Goal: Task Accomplishment & Management: Manage account settings

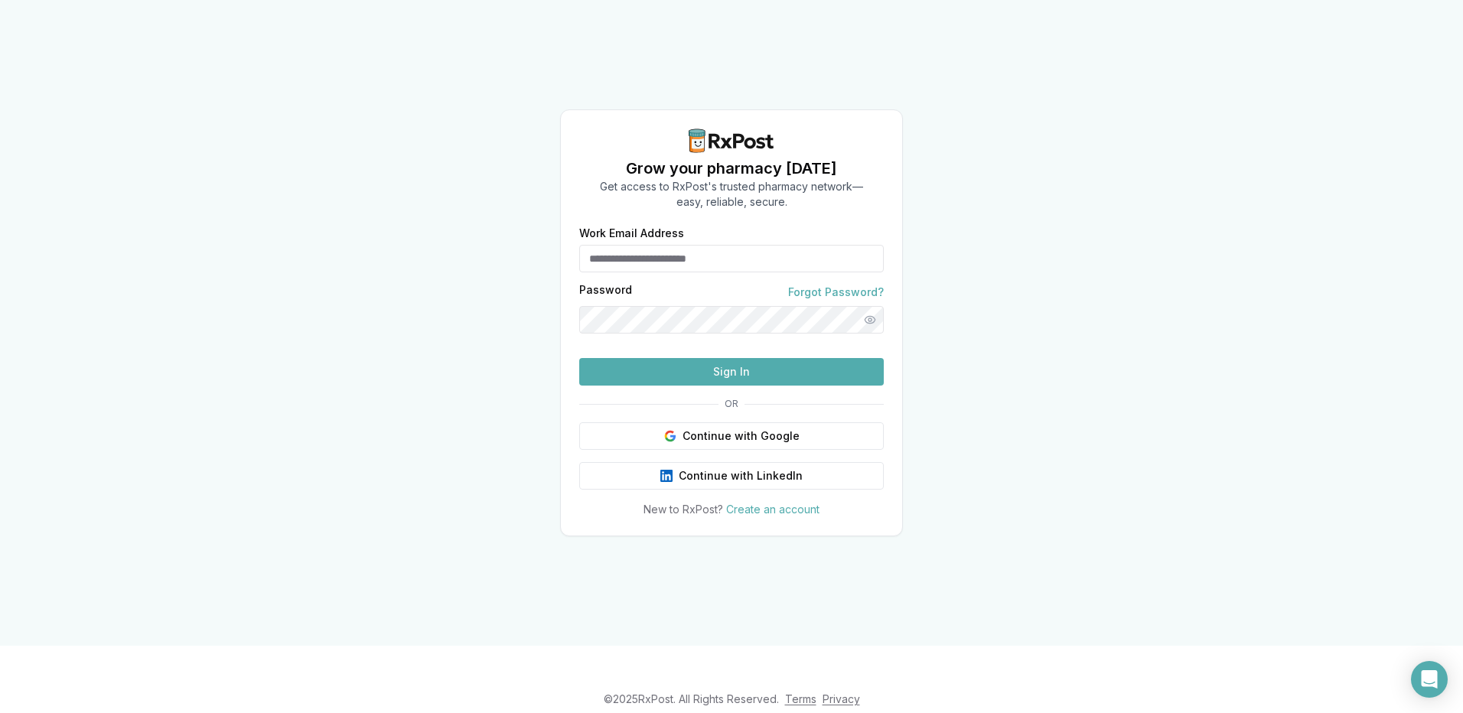
type input "**********"
click at [767, 386] on button "Sign In" at bounding box center [731, 372] width 305 height 28
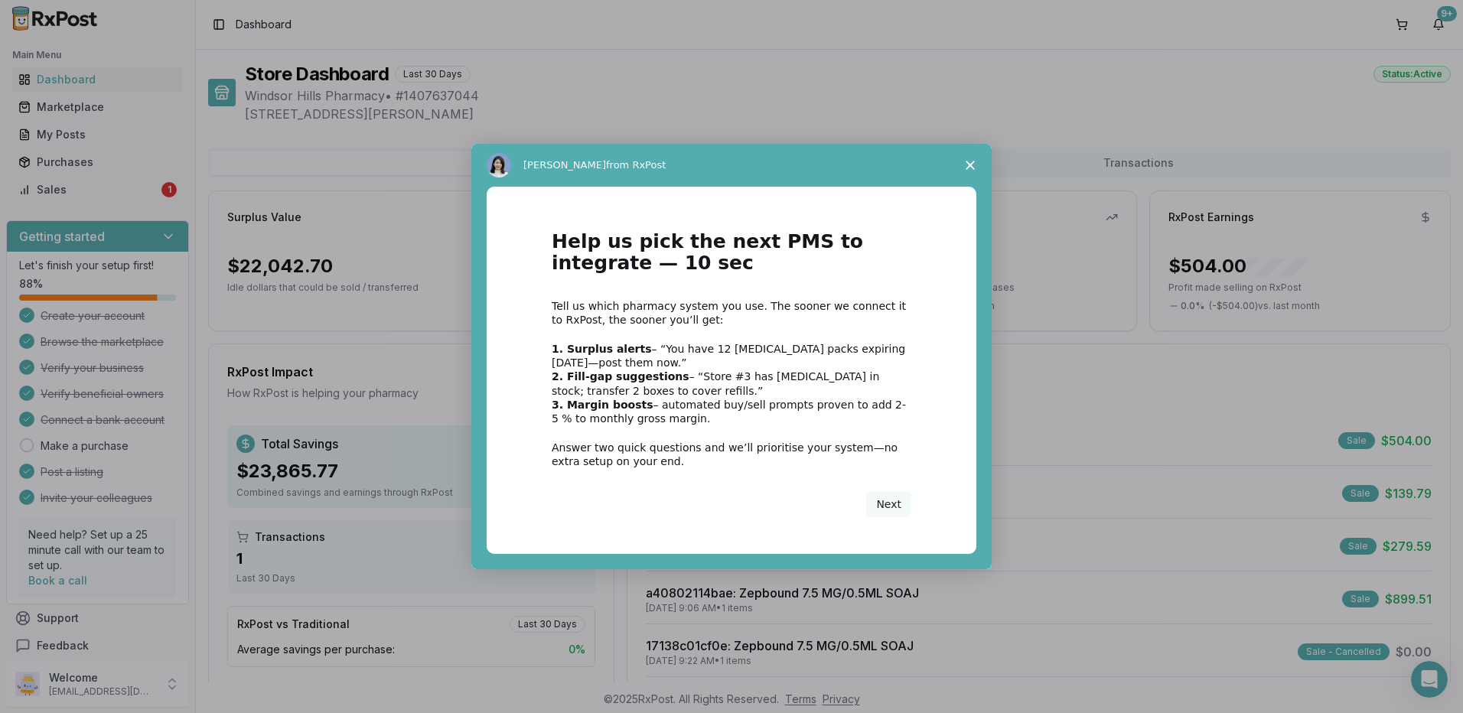
click at [971, 156] on span "Close survey" at bounding box center [970, 165] width 43 height 43
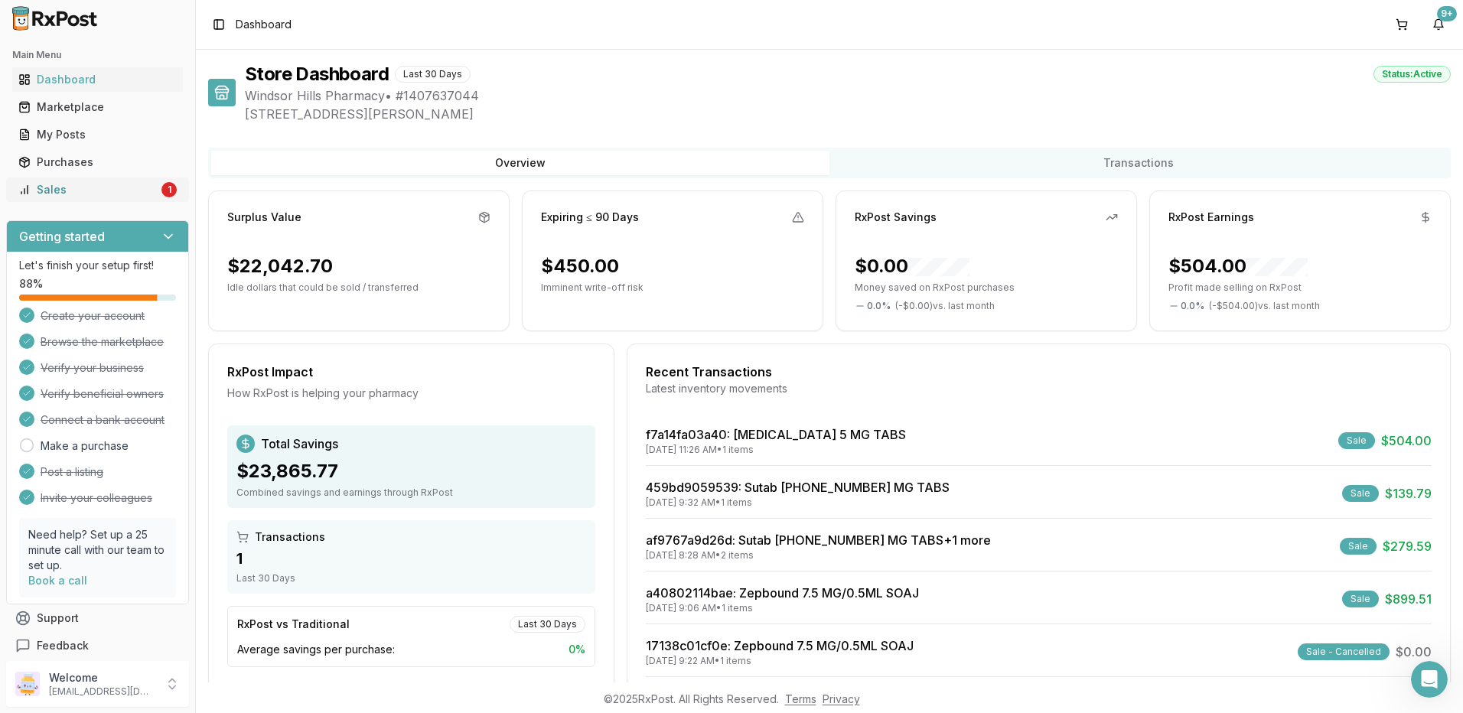
click at [85, 193] on div "Sales" at bounding box center [88, 189] width 140 height 15
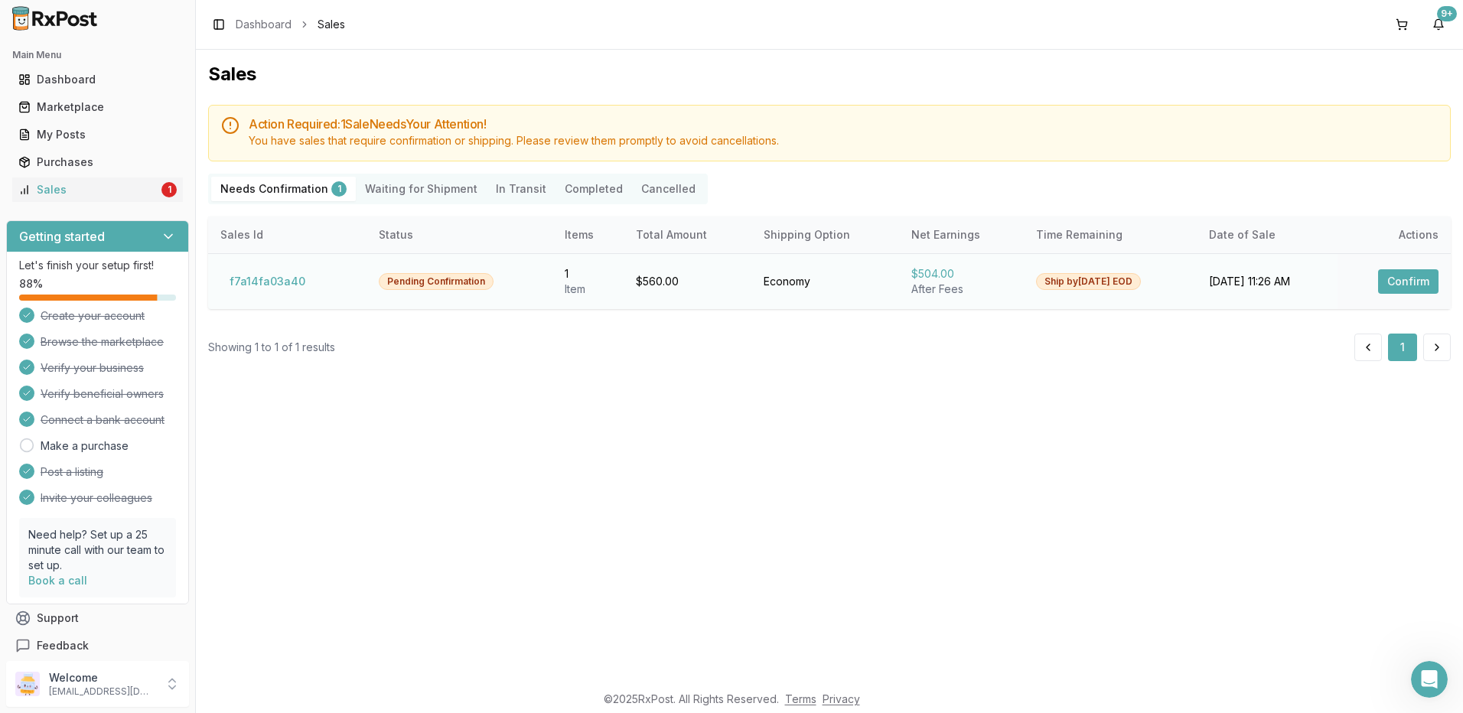
click at [1401, 279] on button "Confirm" at bounding box center [1408, 281] width 60 height 24
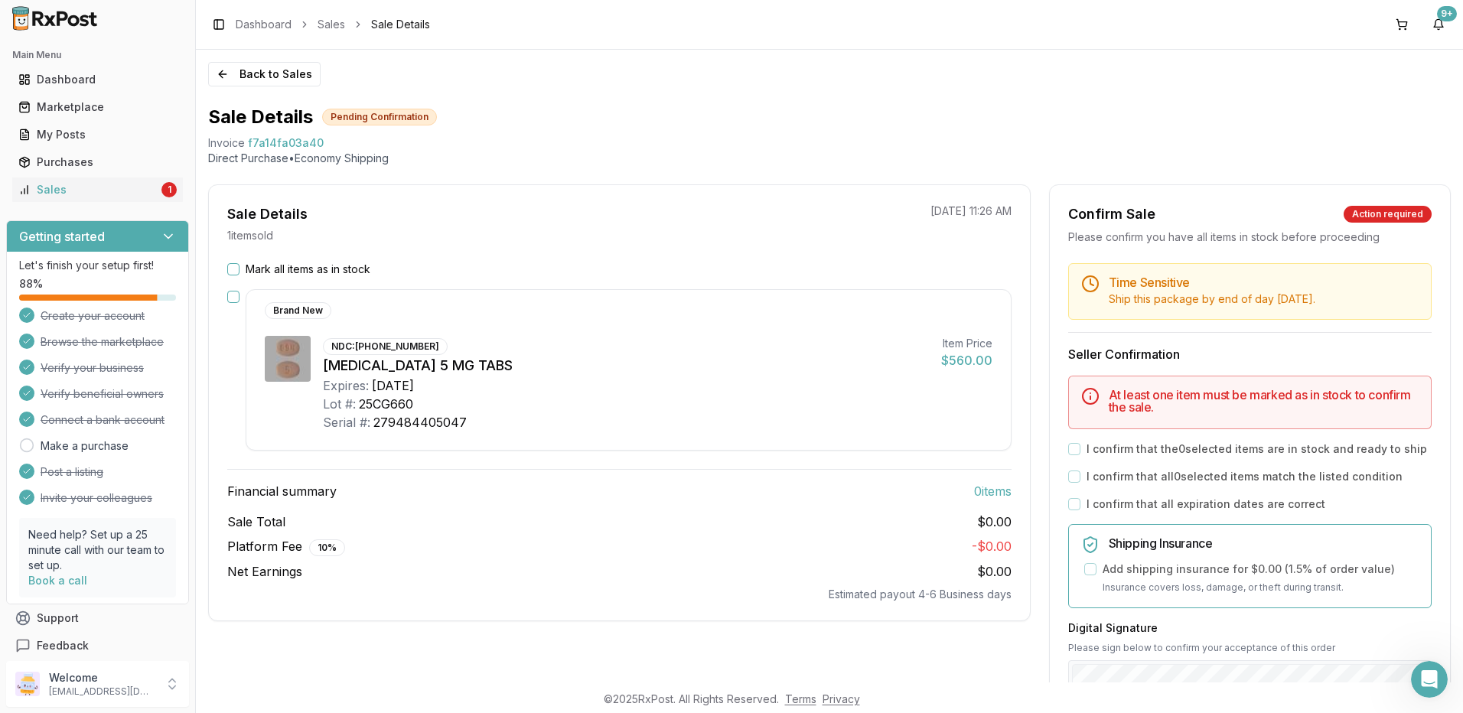
click at [241, 269] on div "Mark all items as in stock" at bounding box center [619, 269] width 784 height 15
click at [230, 267] on button "Mark all items as in stock" at bounding box center [233, 269] width 12 height 12
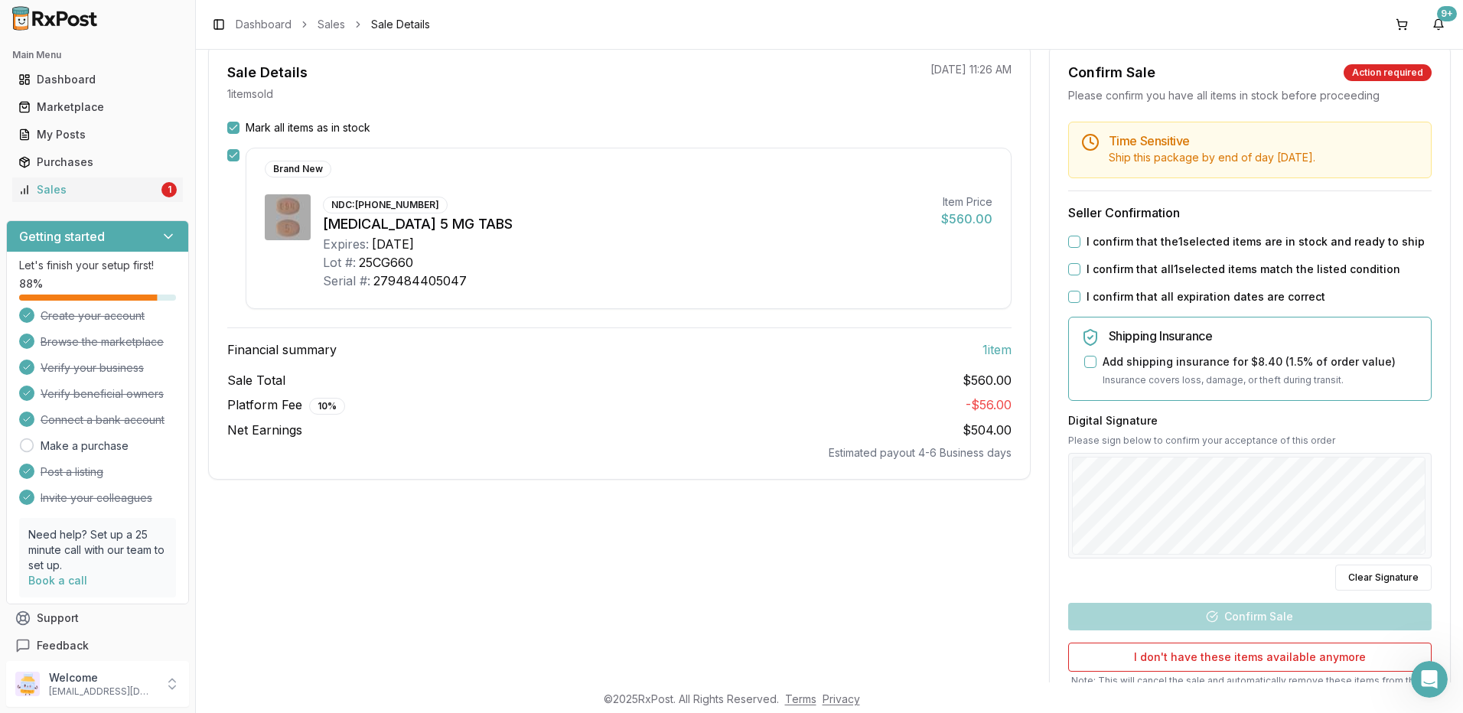
scroll to position [153, 0]
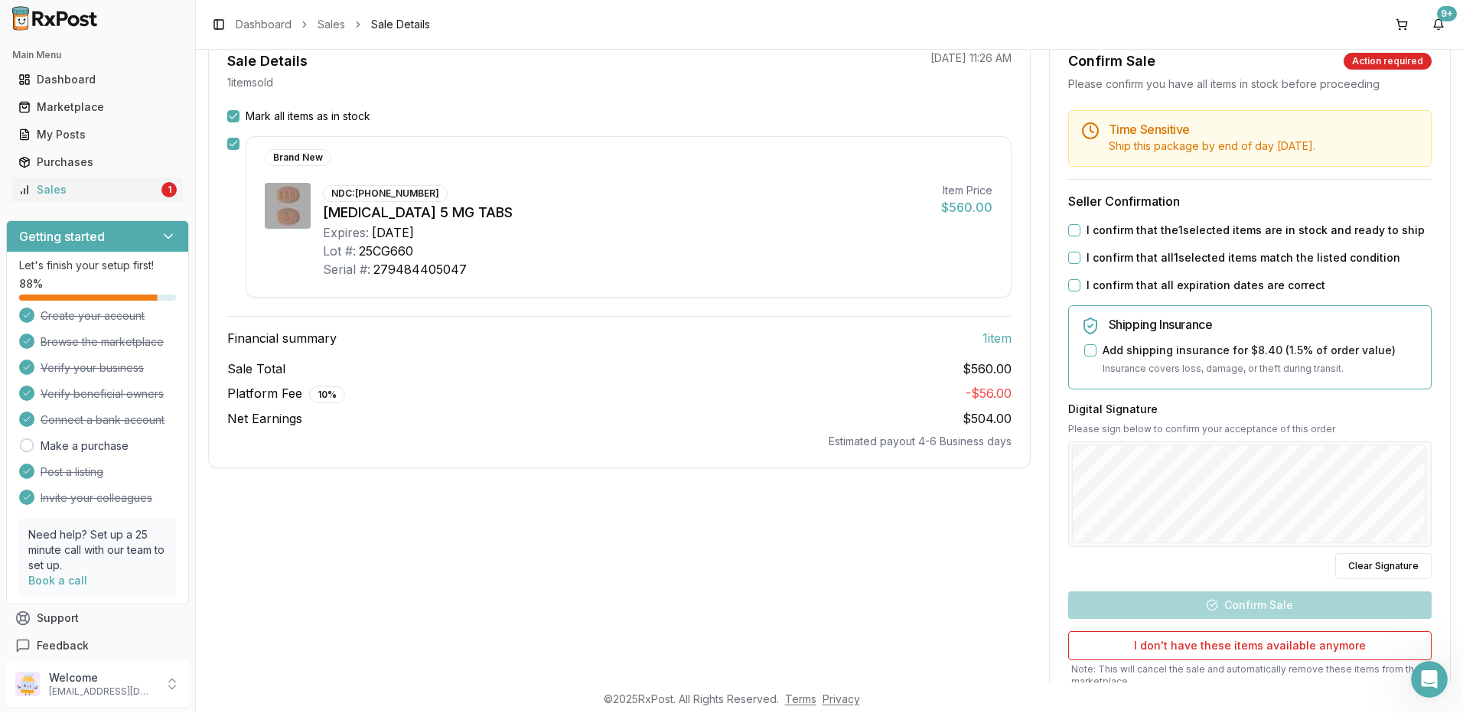
click at [1069, 232] on button "I confirm that the 1 selected items are in stock and ready to ship" at bounding box center [1074, 230] width 12 height 12
click at [1074, 258] on button "I confirm that all 1 selected items match the listed condition" at bounding box center [1074, 258] width 12 height 12
click at [1070, 279] on button "I confirm that all expiration dates are correct" at bounding box center [1074, 285] width 12 height 12
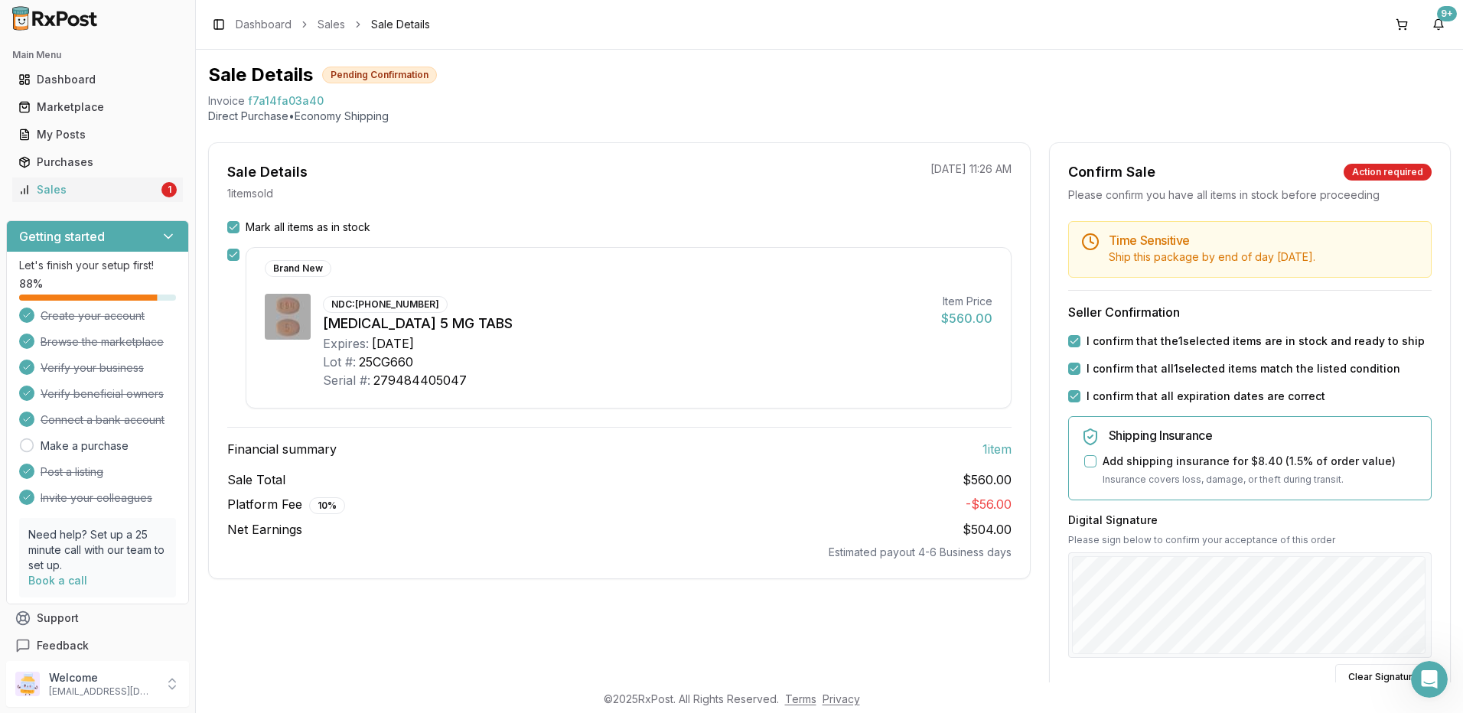
scroll to position [41, 0]
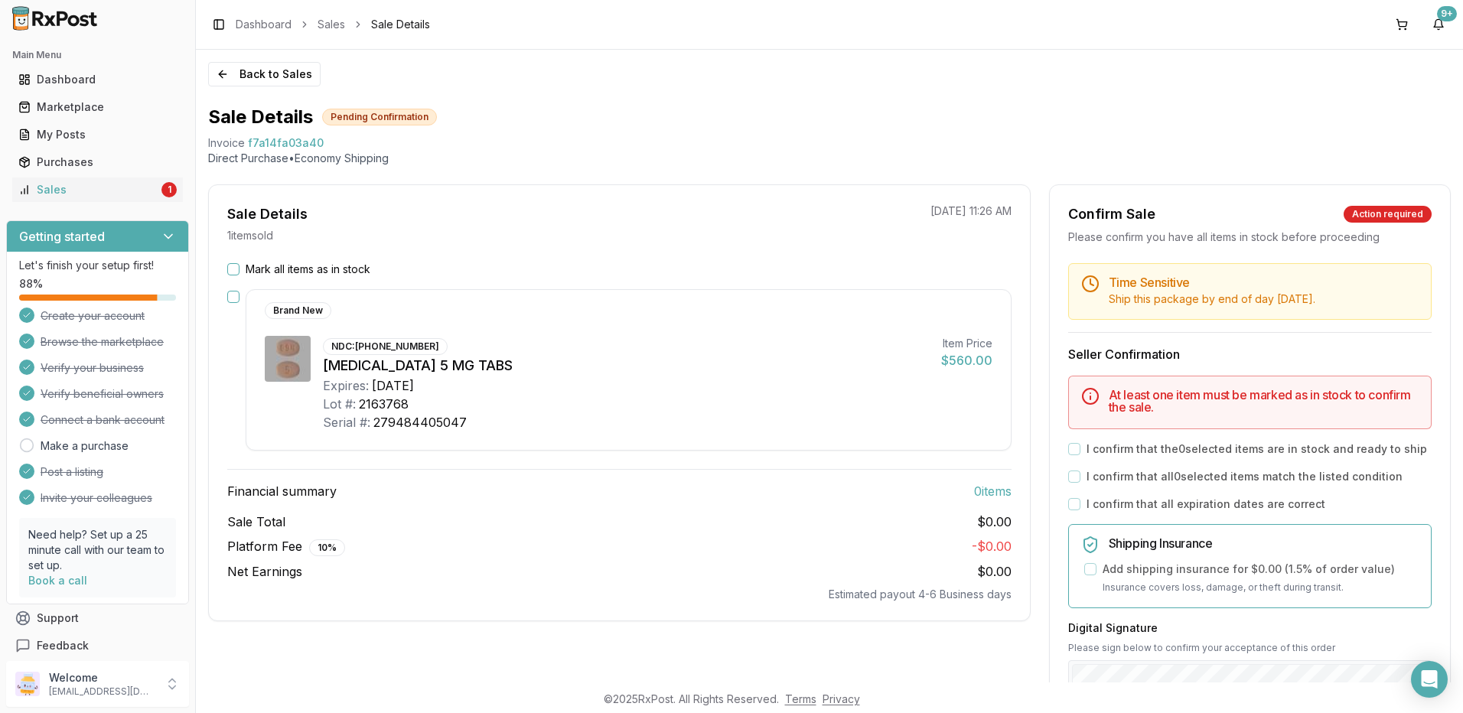
click at [233, 269] on button "Mark all items as in stock" at bounding box center [233, 269] width 12 height 12
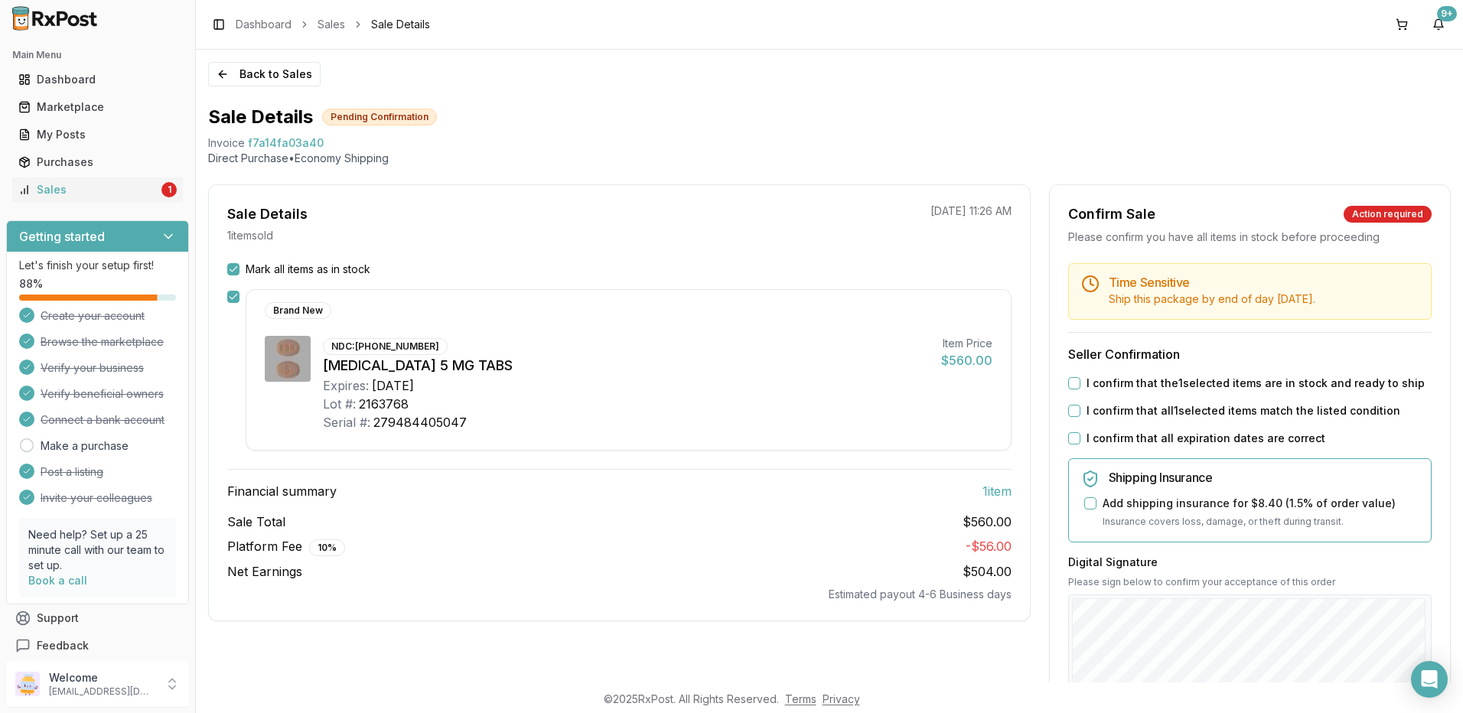
click at [1070, 380] on button "I confirm that the 1 selected items are in stock and ready to ship" at bounding box center [1074, 383] width 12 height 12
click at [1068, 409] on button "I confirm that all 1 selected items match the listed condition" at bounding box center [1074, 411] width 12 height 12
click at [1071, 438] on button "I confirm that all expiration dates are correct" at bounding box center [1074, 438] width 12 height 12
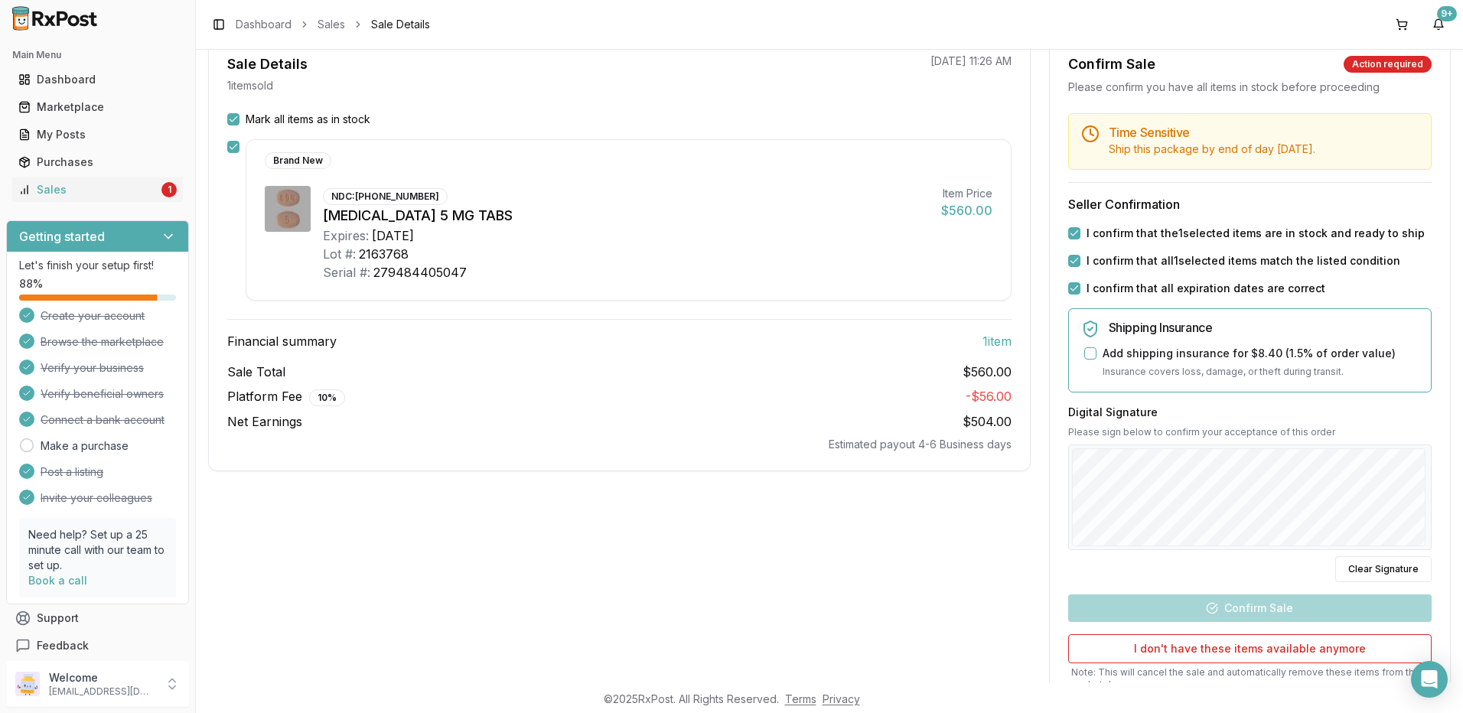
scroll to position [153, 0]
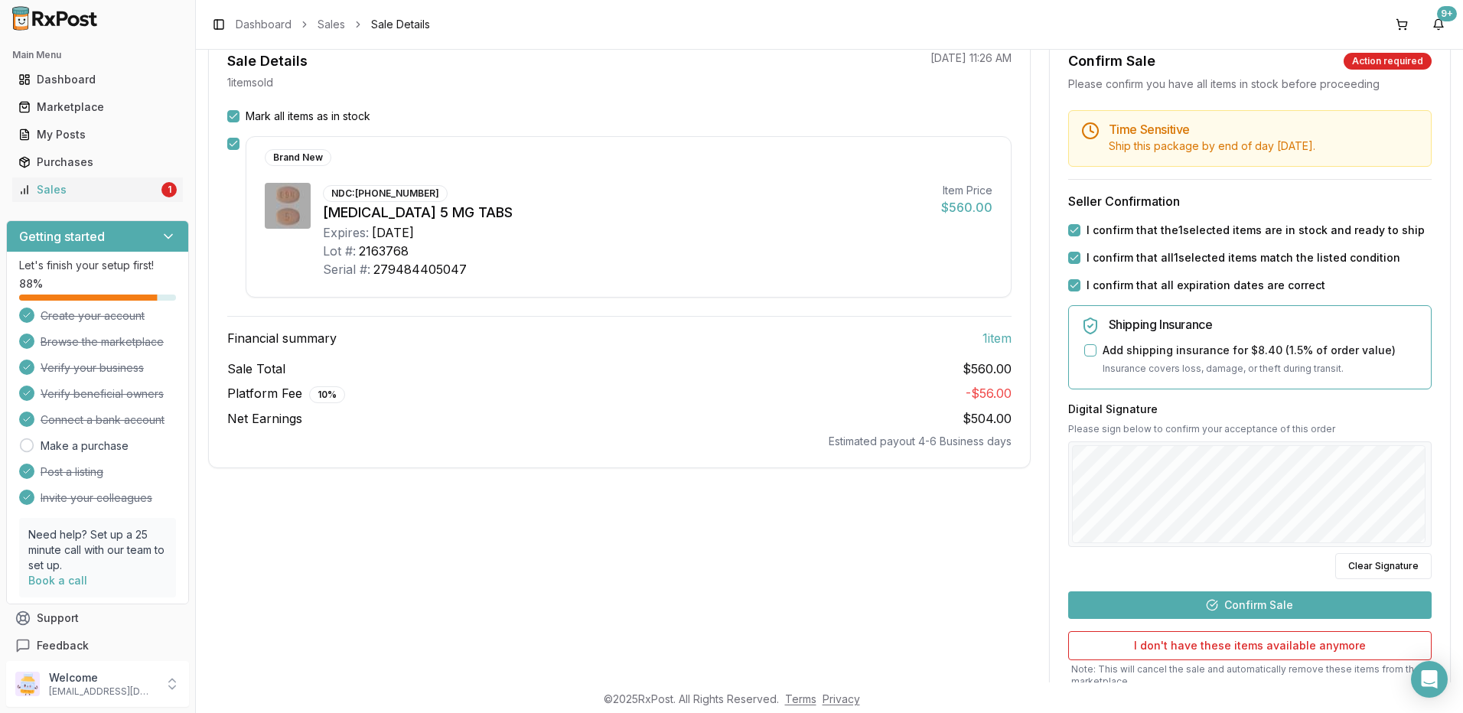
click at [1277, 611] on button "Confirm Sale" at bounding box center [1249, 605] width 363 height 28
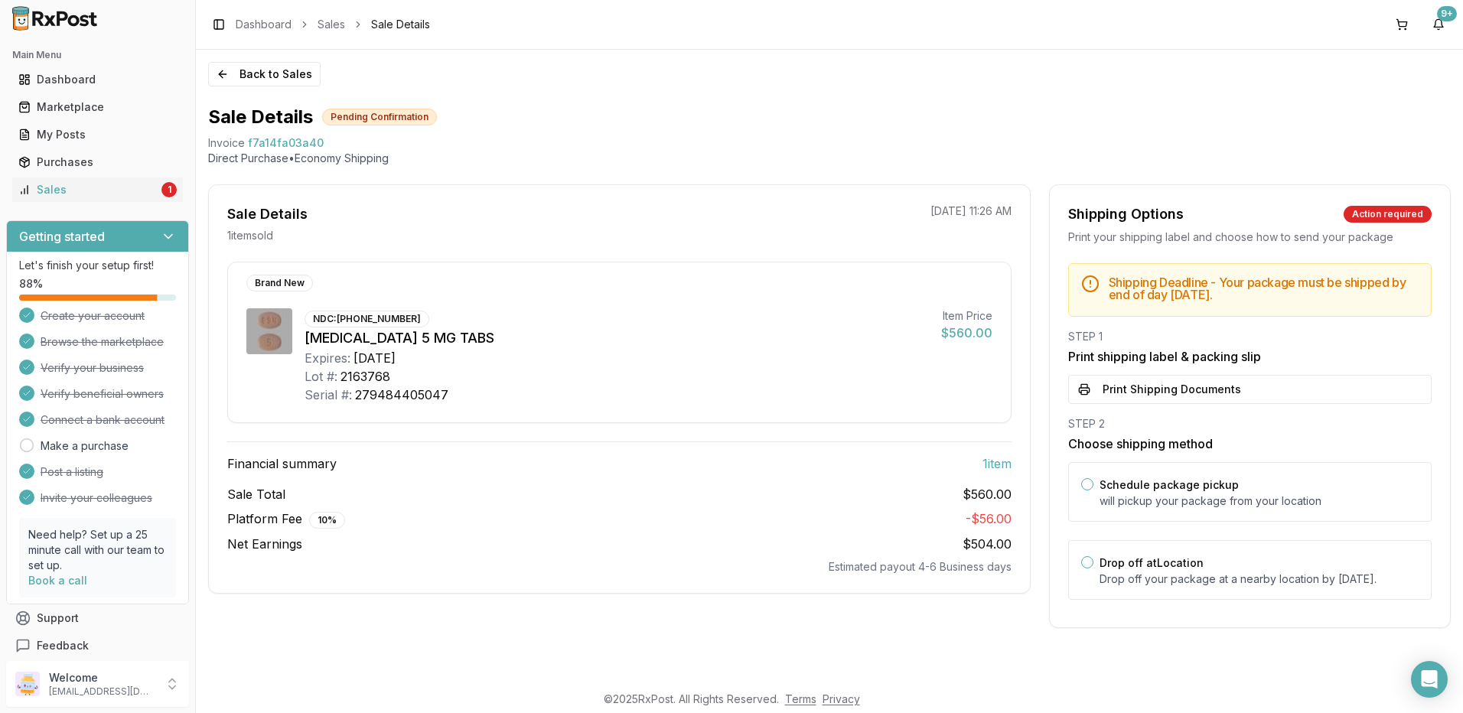
scroll to position [0, 0]
click at [1173, 389] on button "Print Shipping Documents" at bounding box center [1249, 389] width 363 height 29
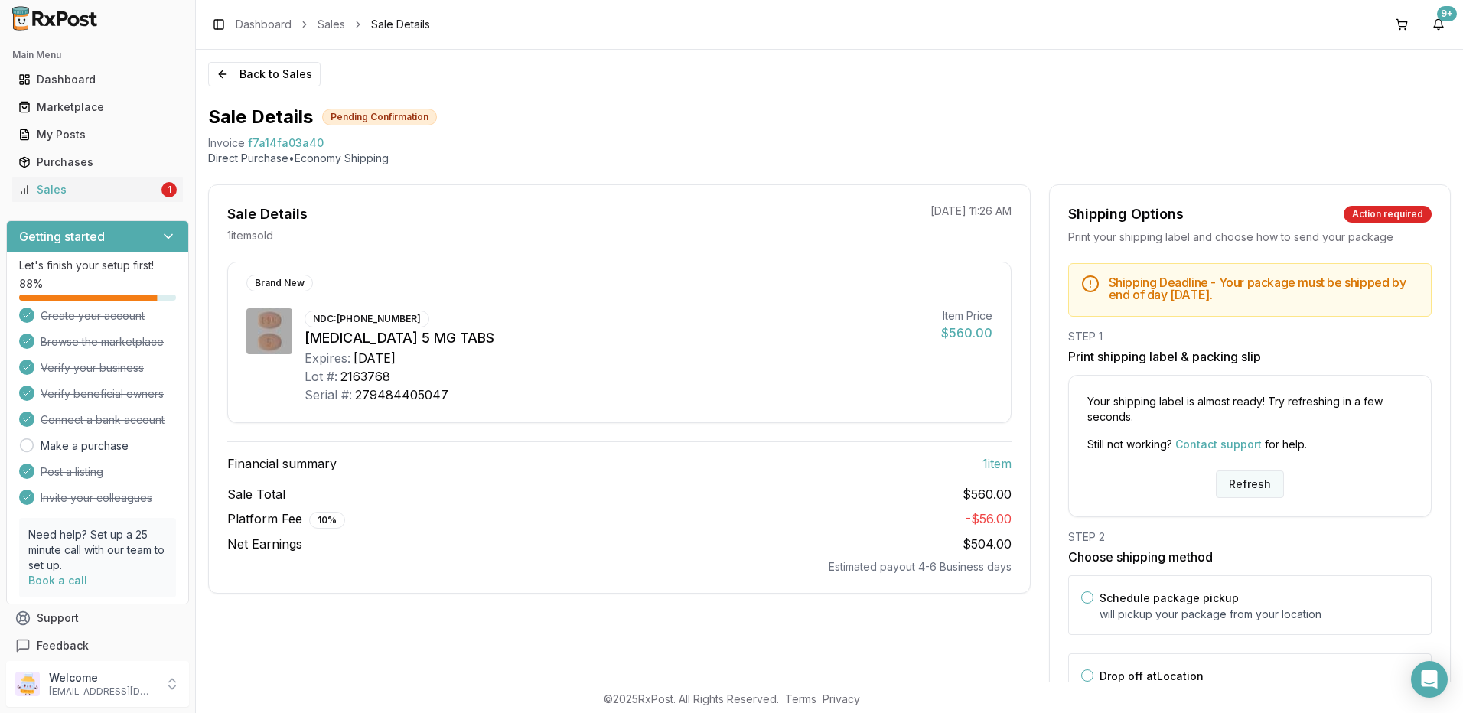
click at [1233, 477] on button "Refresh" at bounding box center [1250, 485] width 68 height 28
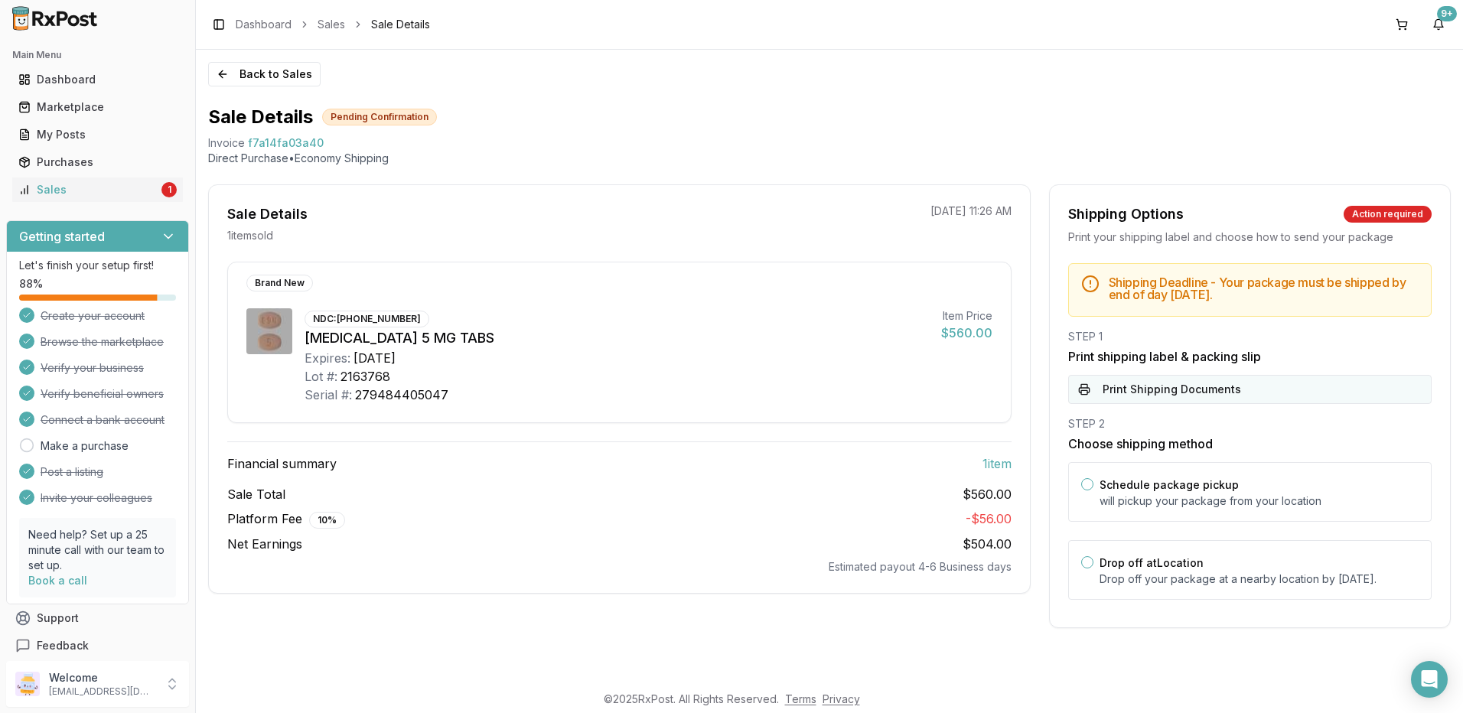
click at [1179, 389] on button "Print Shipping Documents" at bounding box center [1249, 389] width 363 height 29
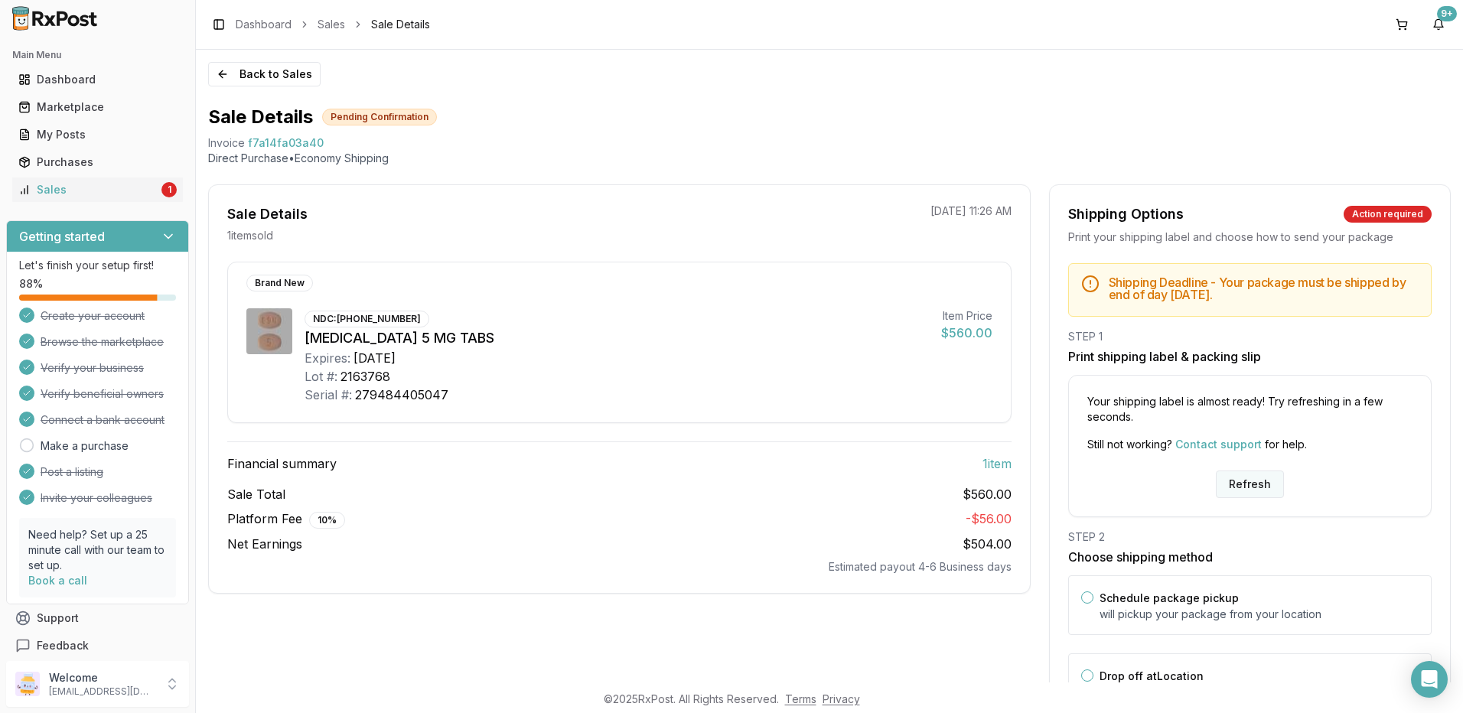
click at [1244, 482] on button "Refresh" at bounding box center [1250, 485] width 68 height 28
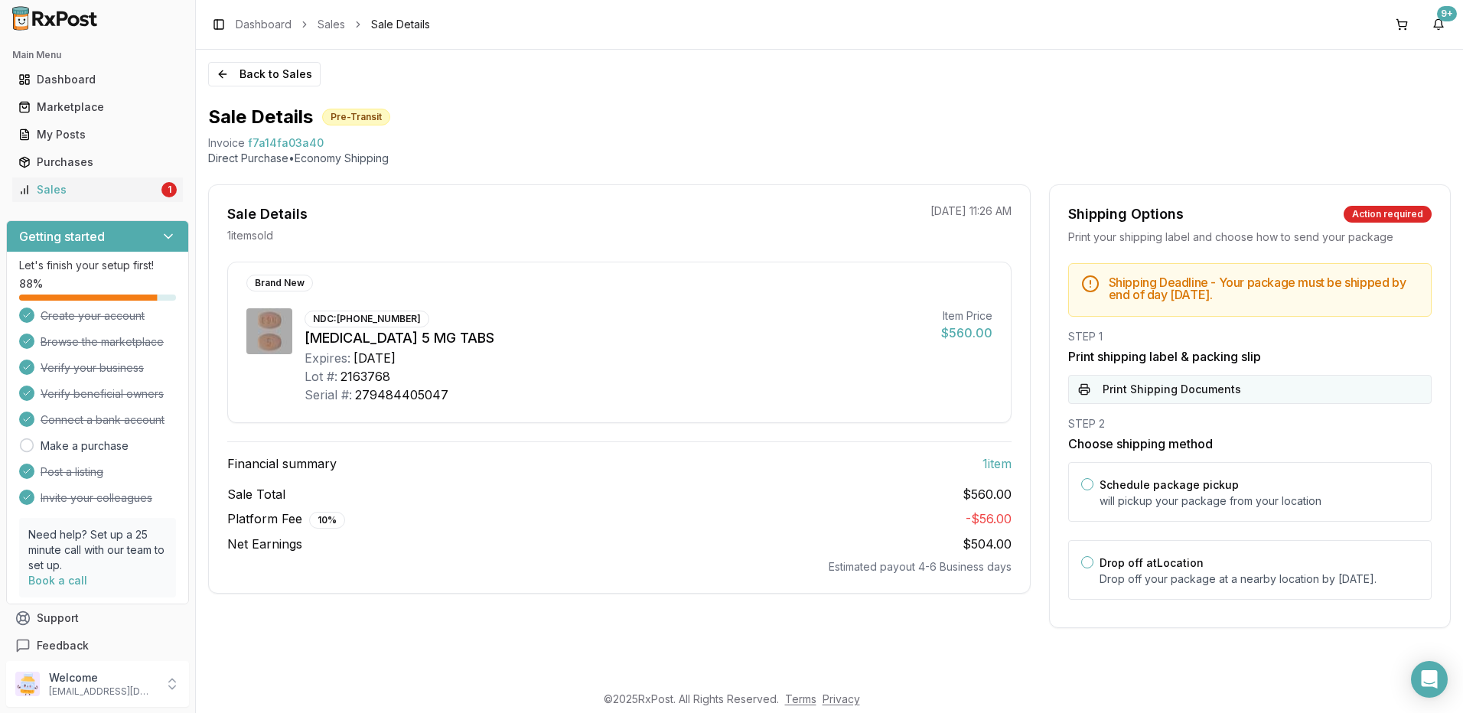
click at [1172, 379] on button "Print Shipping Documents" at bounding box center [1249, 389] width 363 height 29
click at [80, 194] on div "Sales" at bounding box center [88, 189] width 140 height 15
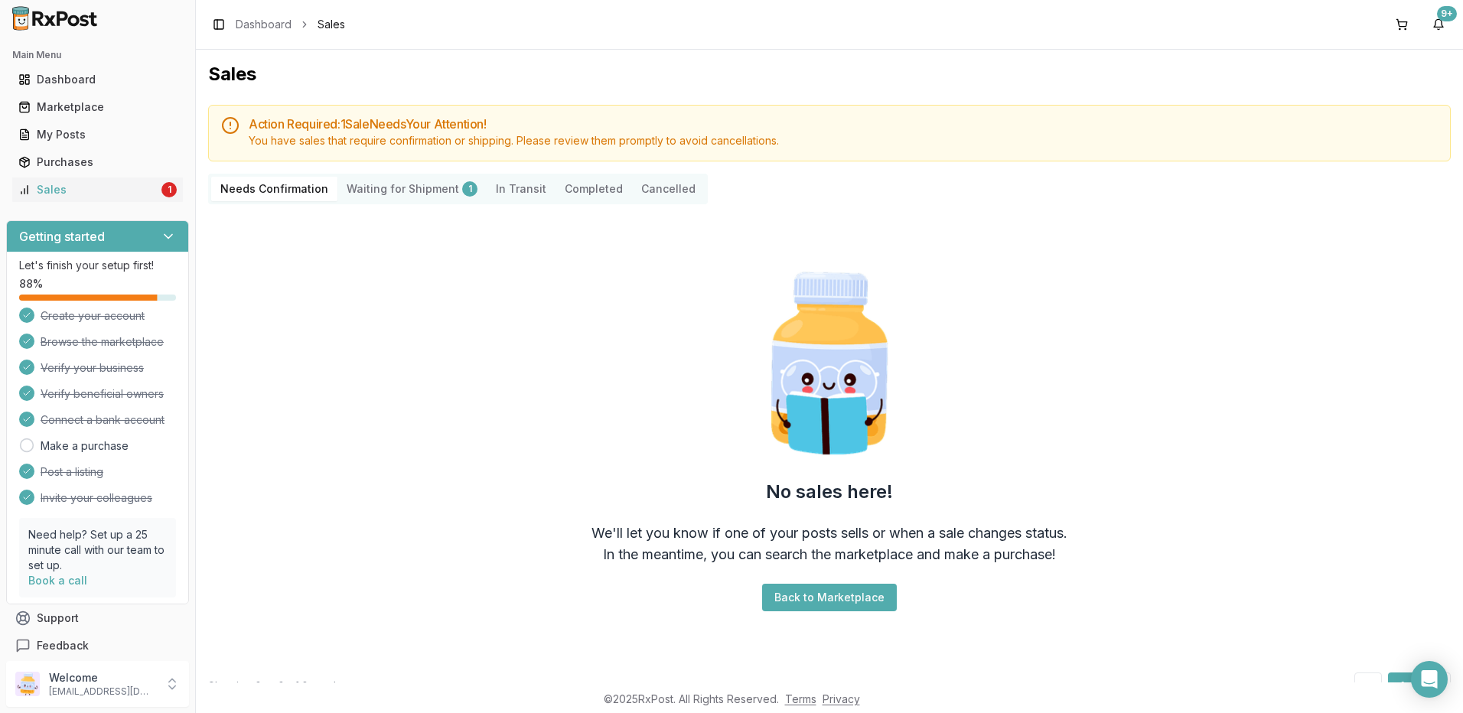
click at [400, 195] on Shipment "Waiting for Shipment 1" at bounding box center [411, 189] width 149 height 24
